Goal: Transaction & Acquisition: Purchase product/service

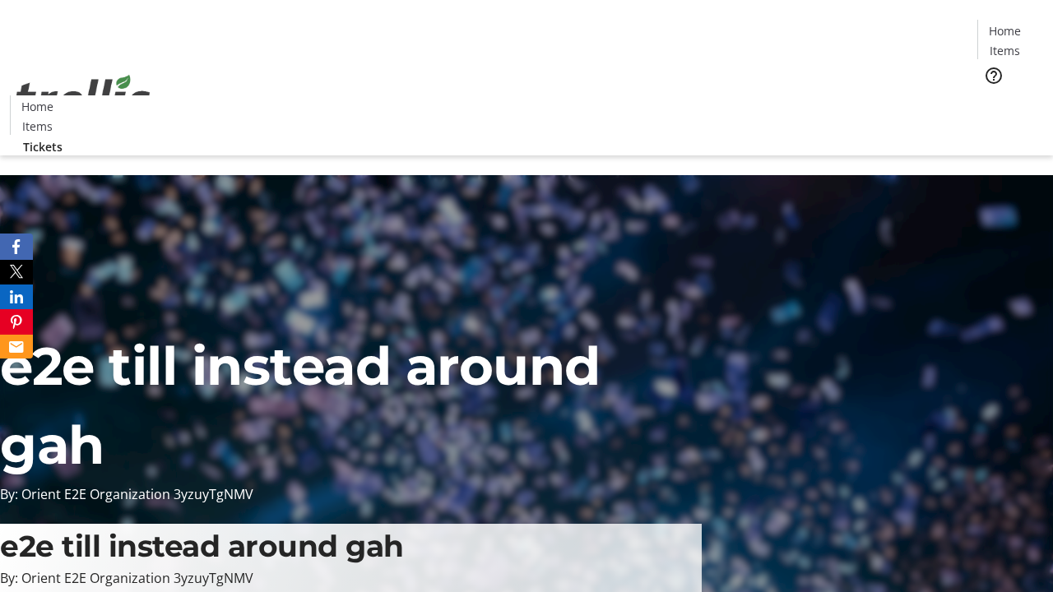
click at [990, 95] on span "Tickets" at bounding box center [1009, 103] width 39 height 17
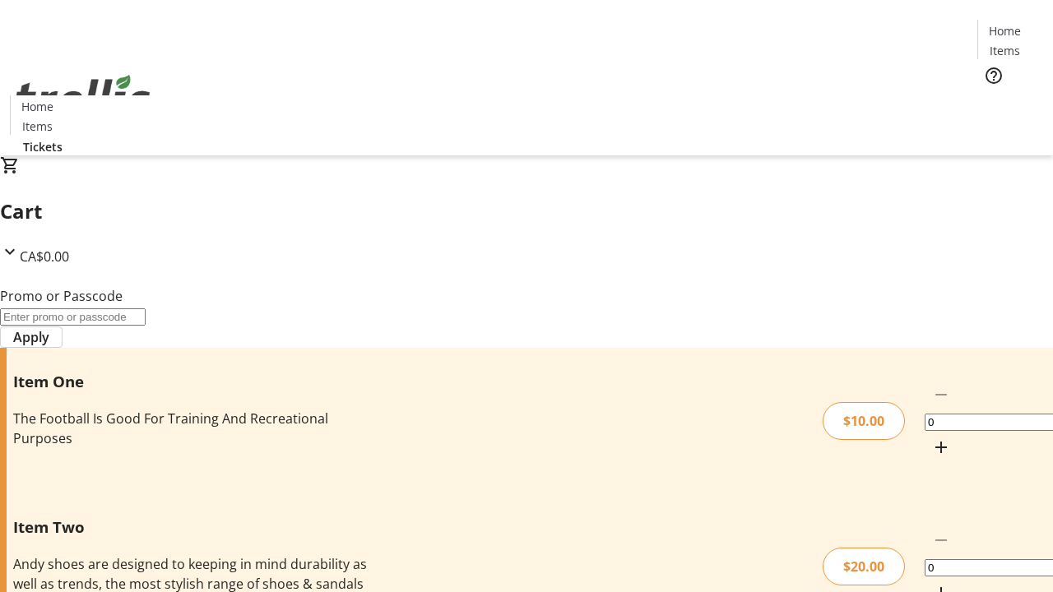
click at [931, 438] on mat-icon "Increment by one" at bounding box center [941, 448] width 20 height 20
type input "1"
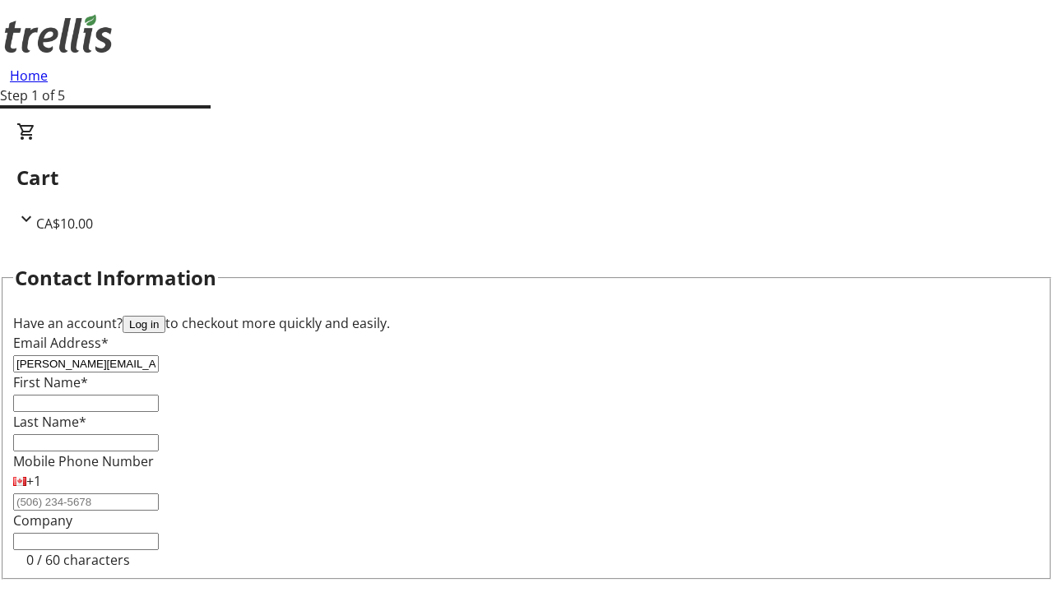
type input "[PERSON_NAME][EMAIL_ADDRESS][PERSON_NAME][DOMAIN_NAME]"
type input "[PERSON_NAME]"
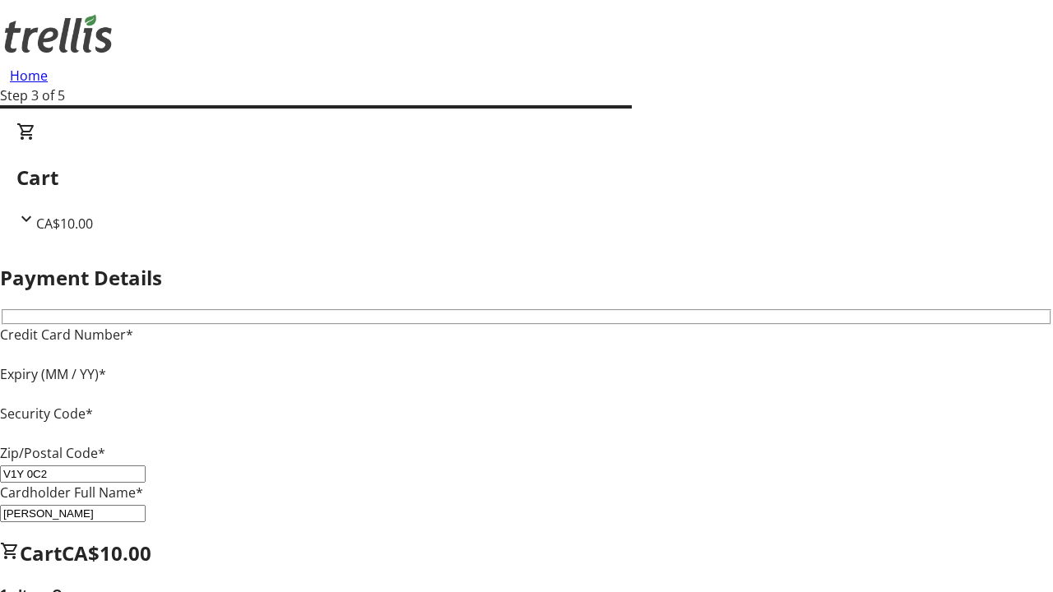
type input "V1Y 0C2"
